Goal: Task Accomplishment & Management: Use online tool/utility

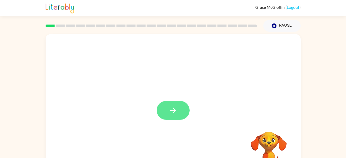
click at [172, 107] on icon "button" at bounding box center [172, 110] width 9 height 9
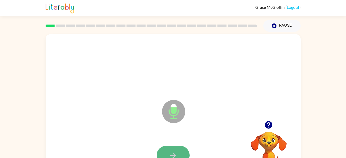
click at [177, 149] on button "button" at bounding box center [173, 155] width 33 height 19
click at [177, 153] on icon "button" at bounding box center [172, 154] width 9 height 9
click at [178, 152] on button "button" at bounding box center [173, 155] width 33 height 19
click at [172, 149] on button "button" at bounding box center [173, 155] width 33 height 19
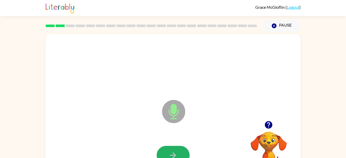
click at [172, 149] on button "button" at bounding box center [173, 155] width 33 height 19
click at [171, 147] on button "button" at bounding box center [173, 155] width 33 height 19
click at [171, 150] on icon "button" at bounding box center [172, 154] width 9 height 9
click at [172, 155] on icon "button" at bounding box center [173, 155] width 6 height 6
click at [175, 150] on icon "button" at bounding box center [172, 154] width 9 height 9
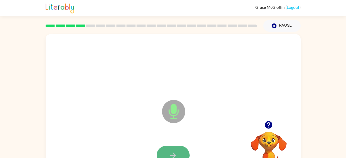
click at [175, 152] on icon "button" at bounding box center [172, 154] width 9 height 9
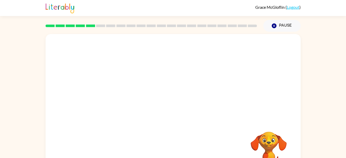
click at [174, 151] on div at bounding box center [173, 155] width 245 height 42
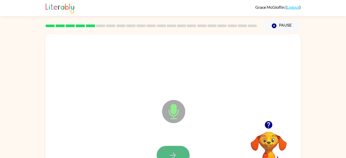
click at [171, 149] on button "button" at bounding box center [173, 155] width 33 height 19
click at [169, 152] on icon "button" at bounding box center [172, 154] width 9 height 9
drag, startPoint x: 169, startPoint y: 152, endPoint x: 164, endPoint y: 151, distance: 5.7
click at [164, 151] on button "button" at bounding box center [173, 155] width 33 height 19
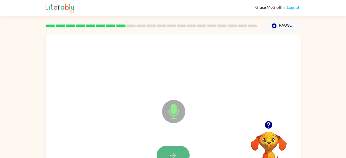
click at [163, 153] on button "button" at bounding box center [173, 155] width 33 height 19
click at [162, 151] on button "button" at bounding box center [173, 155] width 33 height 19
click at [176, 151] on icon "button" at bounding box center [172, 154] width 9 height 9
click at [171, 148] on button "button" at bounding box center [173, 155] width 33 height 19
click at [96, 99] on div "Microphone The Microphone is here when it is your turn to talk" at bounding box center [161, 98] width 220 height 19
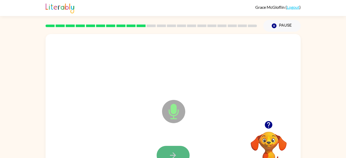
click at [174, 147] on button "button" at bounding box center [173, 155] width 33 height 19
drag, startPoint x: 174, startPoint y: 147, endPoint x: 166, endPoint y: 150, distance: 8.8
click at [166, 150] on button "button" at bounding box center [173, 155] width 33 height 19
click at [167, 148] on button "button" at bounding box center [173, 155] width 33 height 19
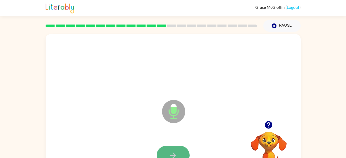
click at [164, 150] on button "button" at bounding box center [173, 155] width 33 height 19
click at [164, 152] on button "button" at bounding box center [173, 155] width 33 height 19
click at [176, 148] on button "button" at bounding box center [173, 155] width 33 height 19
drag, startPoint x: 179, startPoint y: 154, endPoint x: 178, endPoint y: 151, distance: 3.5
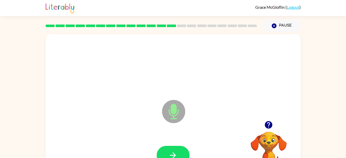
click at [178, 151] on button "button" at bounding box center [173, 155] width 33 height 19
click at [176, 149] on button "button" at bounding box center [173, 155] width 33 height 19
click at [182, 157] on button "button" at bounding box center [173, 155] width 33 height 19
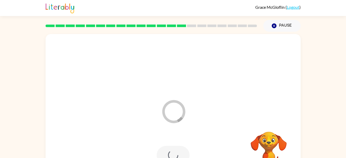
click at [180, 153] on div at bounding box center [173, 155] width 33 height 19
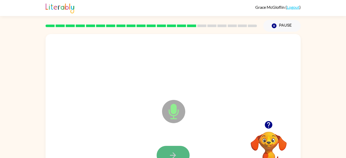
click at [172, 150] on icon "button" at bounding box center [172, 154] width 9 height 9
click at [172, 151] on icon "button" at bounding box center [172, 154] width 9 height 9
click at [167, 150] on button "button" at bounding box center [173, 155] width 33 height 19
drag, startPoint x: 167, startPoint y: 150, endPoint x: 168, endPoint y: 146, distance: 4.6
drag, startPoint x: 168, startPoint y: 146, endPoint x: 166, endPoint y: 154, distance: 8.6
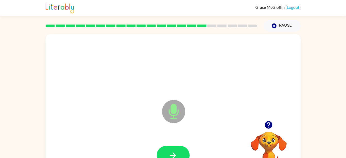
click at [166, 154] on button "button" at bounding box center [173, 155] width 33 height 19
click at [179, 152] on button "button" at bounding box center [173, 155] width 33 height 19
click at [171, 150] on icon "button" at bounding box center [172, 154] width 9 height 9
click at [182, 151] on button "button" at bounding box center [173, 155] width 33 height 19
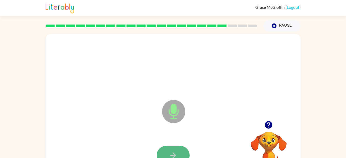
click at [173, 152] on icon "button" at bounding box center [172, 154] width 9 height 9
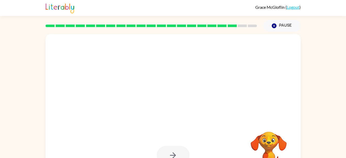
click at [173, 152] on div at bounding box center [173, 155] width 33 height 19
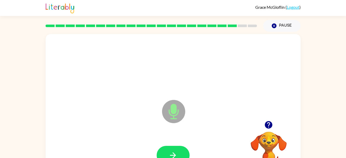
click at [173, 152] on icon "button" at bounding box center [172, 154] width 9 height 9
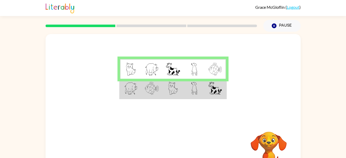
click at [160, 68] on td at bounding box center [151, 69] width 21 height 20
click at [123, 24] on div at bounding box center [151, 26] width 218 height 18
click at [141, 24] on div at bounding box center [151, 26] width 218 height 18
click at [187, 24] on div at bounding box center [151, 25] width 211 height 3
click at [183, 24] on div at bounding box center [151, 26] width 218 height 18
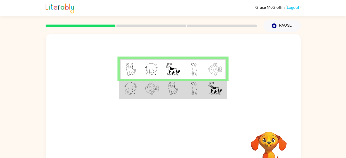
click at [180, 25] on rect at bounding box center [151, 25] width 70 height 3
click at [147, 70] on img at bounding box center [152, 69] width 14 height 13
click at [275, 21] on button "Pause Pause" at bounding box center [281, 26] width 37 height 12
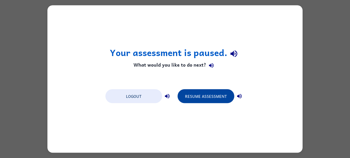
click at [195, 101] on button "Resume Assessment" at bounding box center [205, 96] width 57 height 14
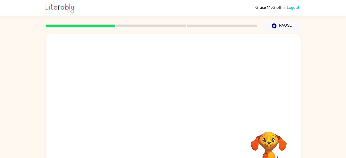
click at [257, 141] on video "Your browser must support playing .mp4 files to use Literably. Please try using…" at bounding box center [269, 149] width 52 height 52
click at [181, 25] on rect at bounding box center [151, 25] width 70 height 3
click at [151, 35] on div at bounding box center [173, 77] width 255 height 87
click at [137, 23] on div at bounding box center [151, 26] width 218 height 18
click at [142, 29] on div at bounding box center [151, 26] width 218 height 18
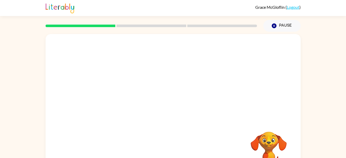
click at [143, 29] on div at bounding box center [151, 26] width 218 height 18
click at [213, 27] on rect at bounding box center [222, 25] width 70 height 3
click at [261, 143] on video "Your browser must support playing .mp4 files to use Literably. Please try using…" at bounding box center [269, 149] width 52 height 52
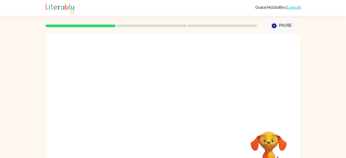
click at [261, 143] on video "Your browser must support playing .mp4 files to use Literably. Please try using…" at bounding box center [269, 149] width 52 height 52
drag, startPoint x: 281, startPoint y: 141, endPoint x: 224, endPoint y: 145, distance: 57.1
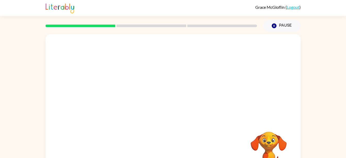
click at [224, 145] on div "Your browser must support playing .mp4 files to use Literably. Please try using…" at bounding box center [173, 107] width 255 height 147
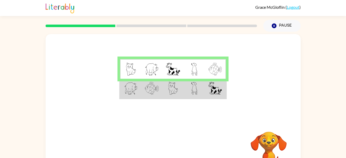
click at [174, 88] on img at bounding box center [173, 88] width 10 height 13
click at [175, 91] on img at bounding box center [173, 88] width 10 height 13
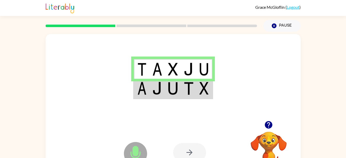
drag, startPoint x: 187, startPoint y: 144, endPoint x: 184, endPoint y: 143, distance: 3.3
click at [184, 143] on div "Microphone The Microphone is here when it is your turn to talk Your browser mus…" at bounding box center [173, 152] width 255 height 58
drag, startPoint x: 134, startPoint y: 138, endPoint x: 133, endPoint y: 142, distance: 4.4
click at [123, 140] on div "Microphone The Microphone is here when it is your turn to talk" at bounding box center [123, 140] width 0 height 0
click at [133, 143] on icon at bounding box center [135, 153] width 23 height 23
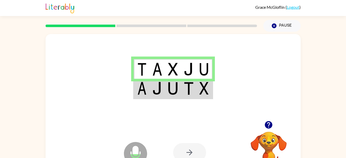
click at [134, 155] on icon "Microphone The Microphone is here when it is your turn to talk" at bounding box center [161, 159] width 77 height 39
click at [183, 93] on td at bounding box center [189, 89] width 16 height 20
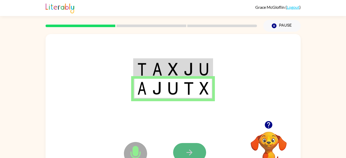
click at [183, 145] on button "button" at bounding box center [189, 152] width 33 height 19
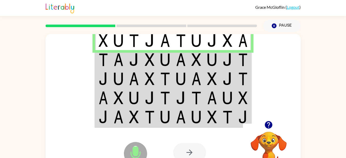
click at [147, 62] on img at bounding box center [150, 59] width 10 height 13
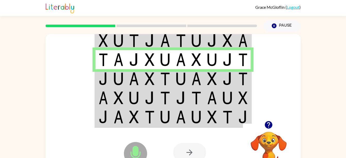
click at [143, 86] on td at bounding box center [150, 78] width 16 height 19
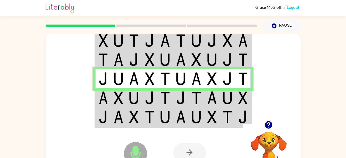
click at [197, 77] on img at bounding box center [196, 78] width 10 height 13
click at [109, 103] on td at bounding box center [103, 97] width 16 height 19
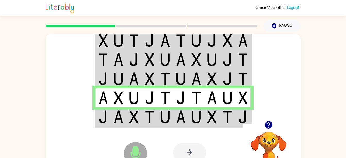
click at [169, 121] on img at bounding box center [165, 116] width 10 height 13
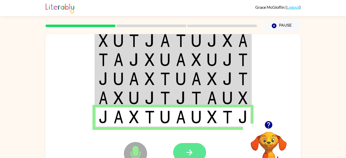
click at [185, 151] on button "button" at bounding box center [189, 152] width 33 height 19
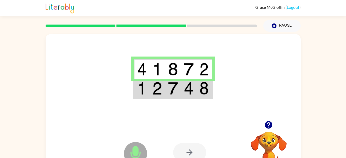
click at [151, 94] on td at bounding box center [157, 89] width 16 height 20
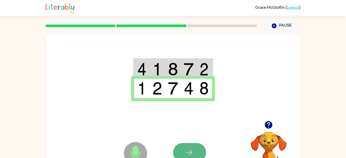
click at [187, 151] on icon "button" at bounding box center [189, 152] width 9 height 9
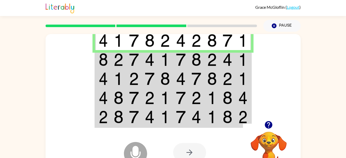
drag, startPoint x: 110, startPoint y: 58, endPoint x: 104, endPoint y: 56, distance: 6.4
click at [104, 56] on img at bounding box center [103, 59] width 9 height 13
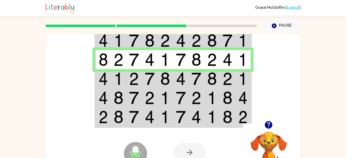
click at [116, 75] on img at bounding box center [119, 78] width 10 height 13
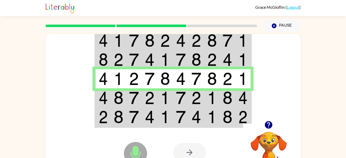
click at [111, 99] on td at bounding box center [119, 97] width 16 height 19
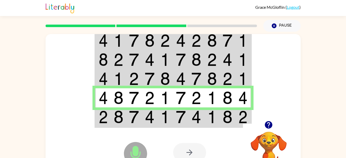
click at [129, 115] on td at bounding box center [134, 117] width 16 height 20
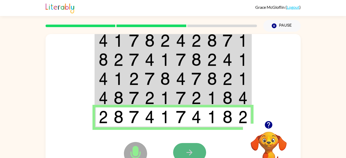
click at [189, 147] on button "button" at bounding box center [189, 152] width 33 height 19
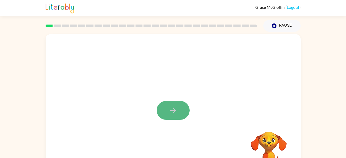
click at [170, 106] on icon "button" at bounding box center [172, 110] width 9 height 9
